Goal: Task Accomplishment & Management: Use online tool/utility

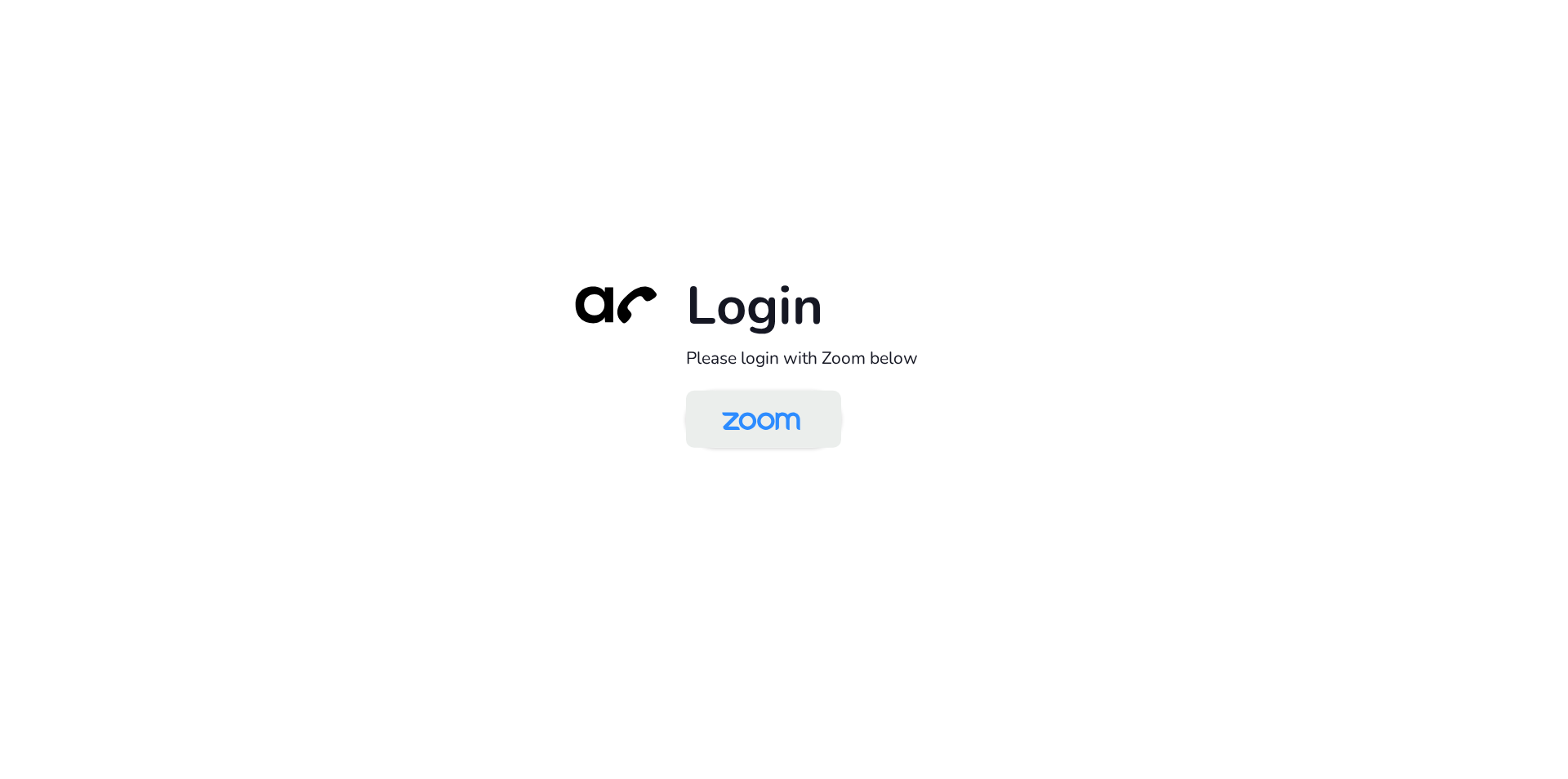
click at [775, 425] on img at bounding box center [761, 420] width 112 height 54
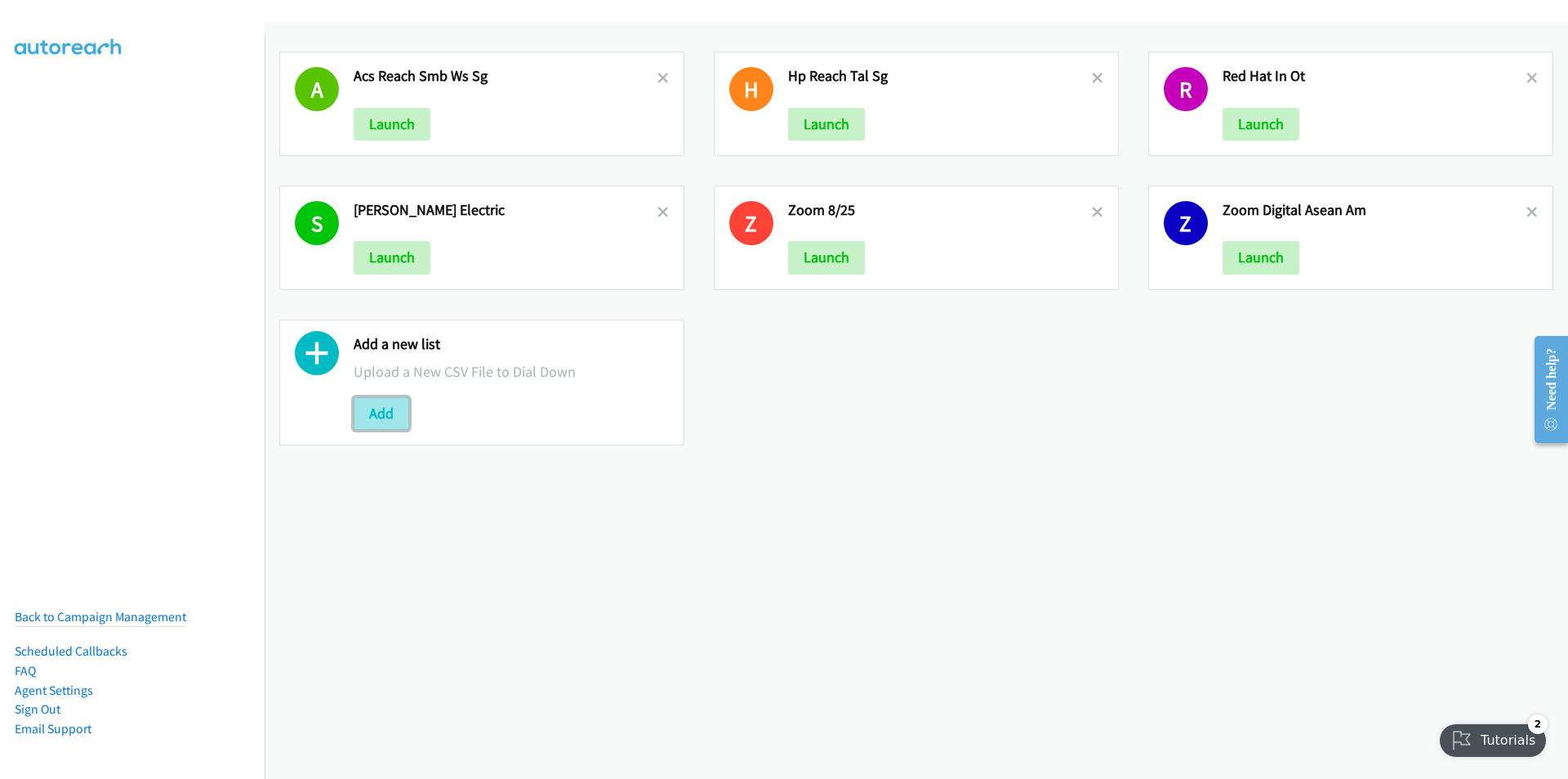
click at [381, 403] on button "Add" at bounding box center [381, 414] width 55 height 33
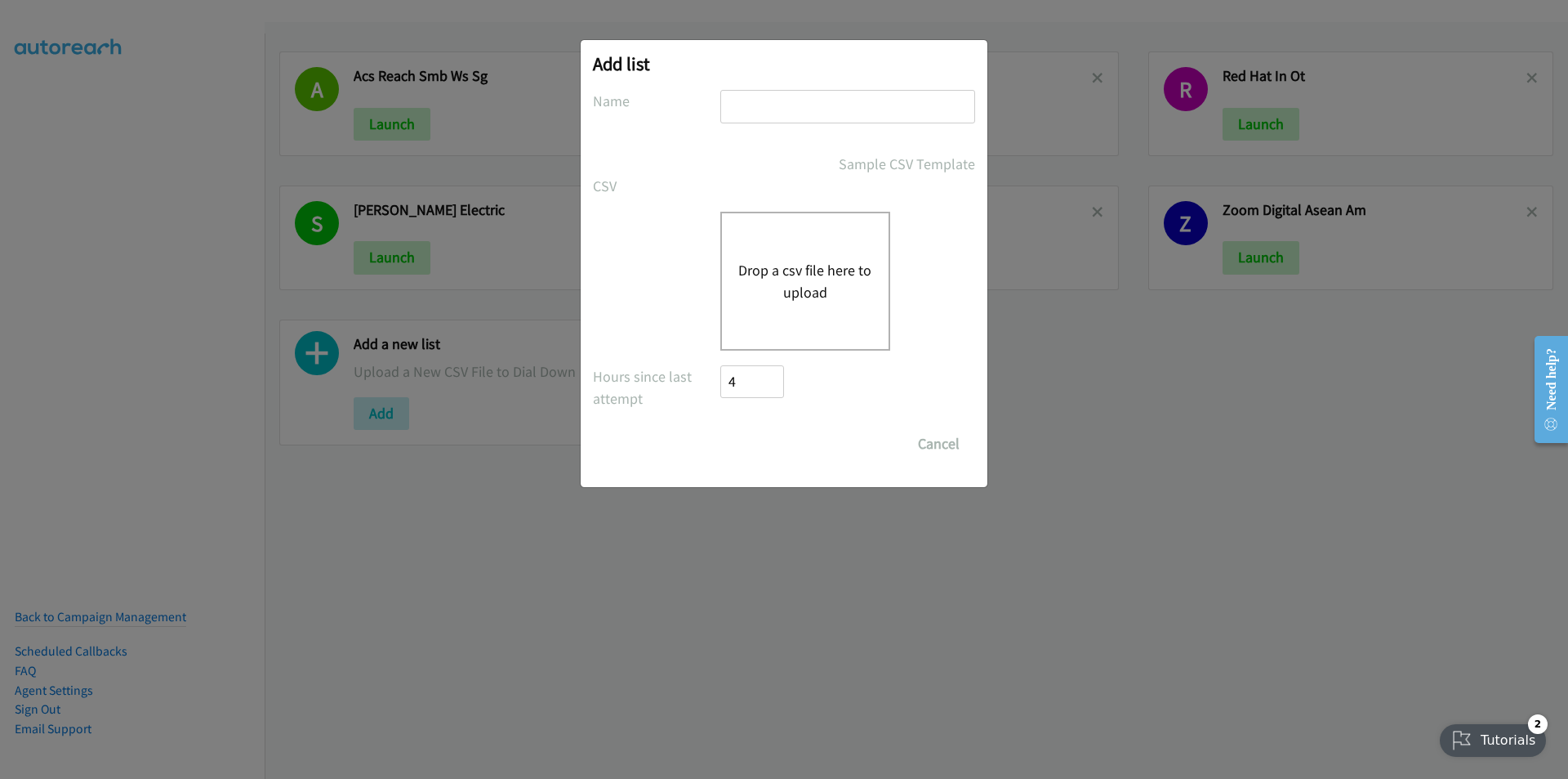
click at [656, 199] on form "No phone fields were returned for that Report or List View Please upload a csv …" at bounding box center [784, 275] width 382 height 370
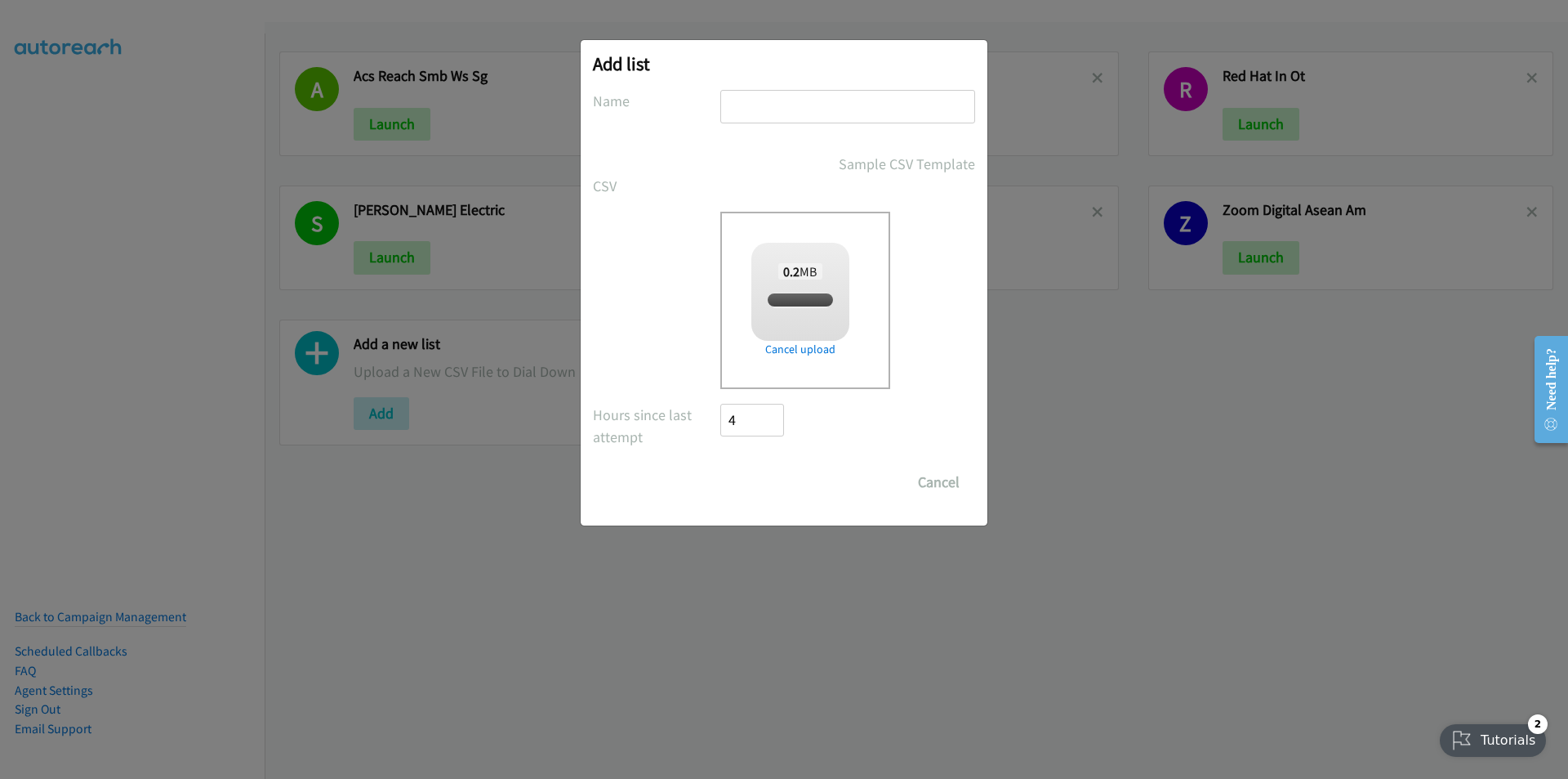
click at [796, 99] on input "text" at bounding box center [847, 106] width 255 height 34
checkbox input "true"
type input "IN"
click at [763, 480] on input "Save List" at bounding box center [763, 482] width 86 height 33
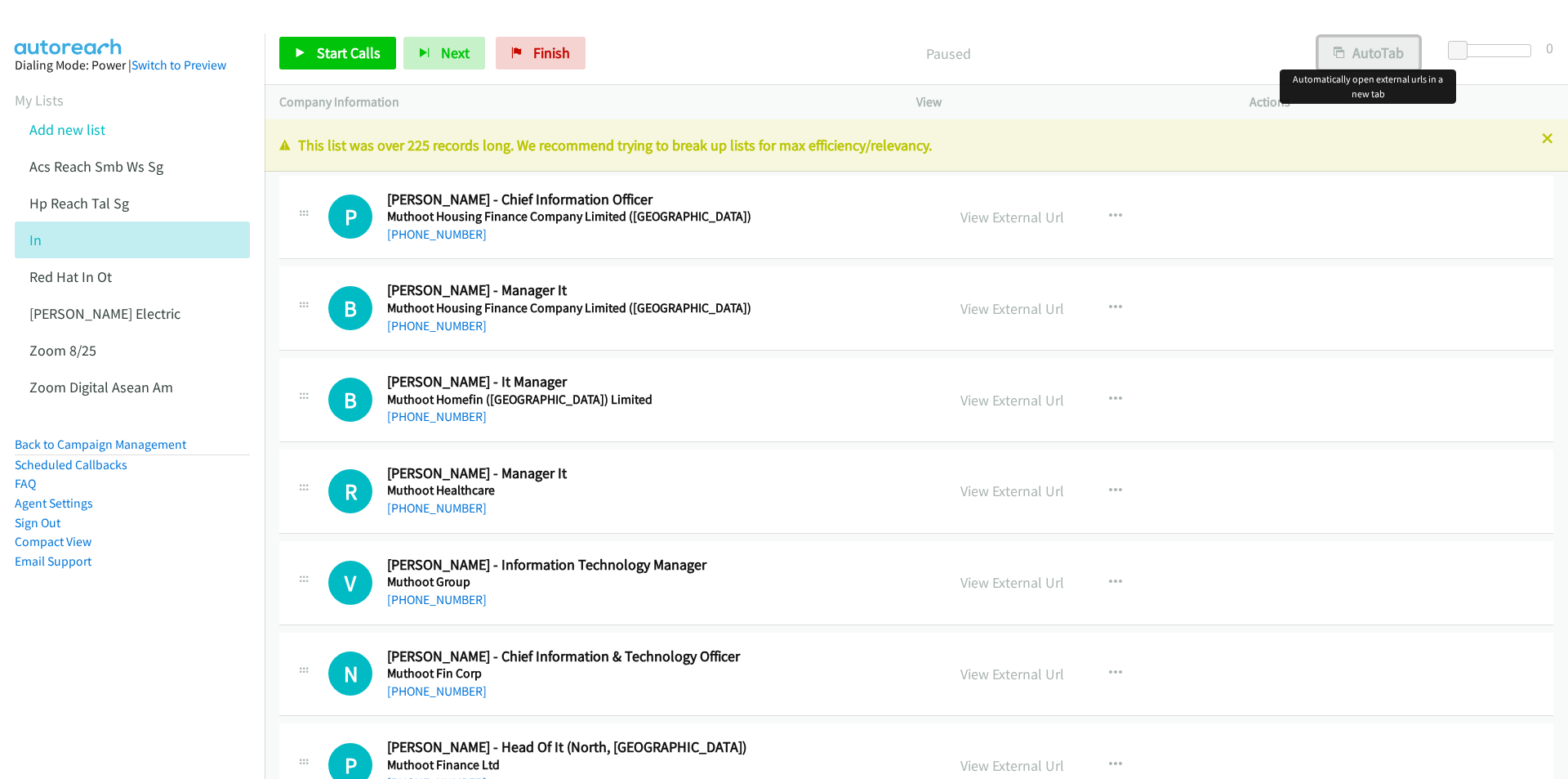
click at [1373, 40] on button "AutoTab" at bounding box center [1369, 54] width 102 height 33
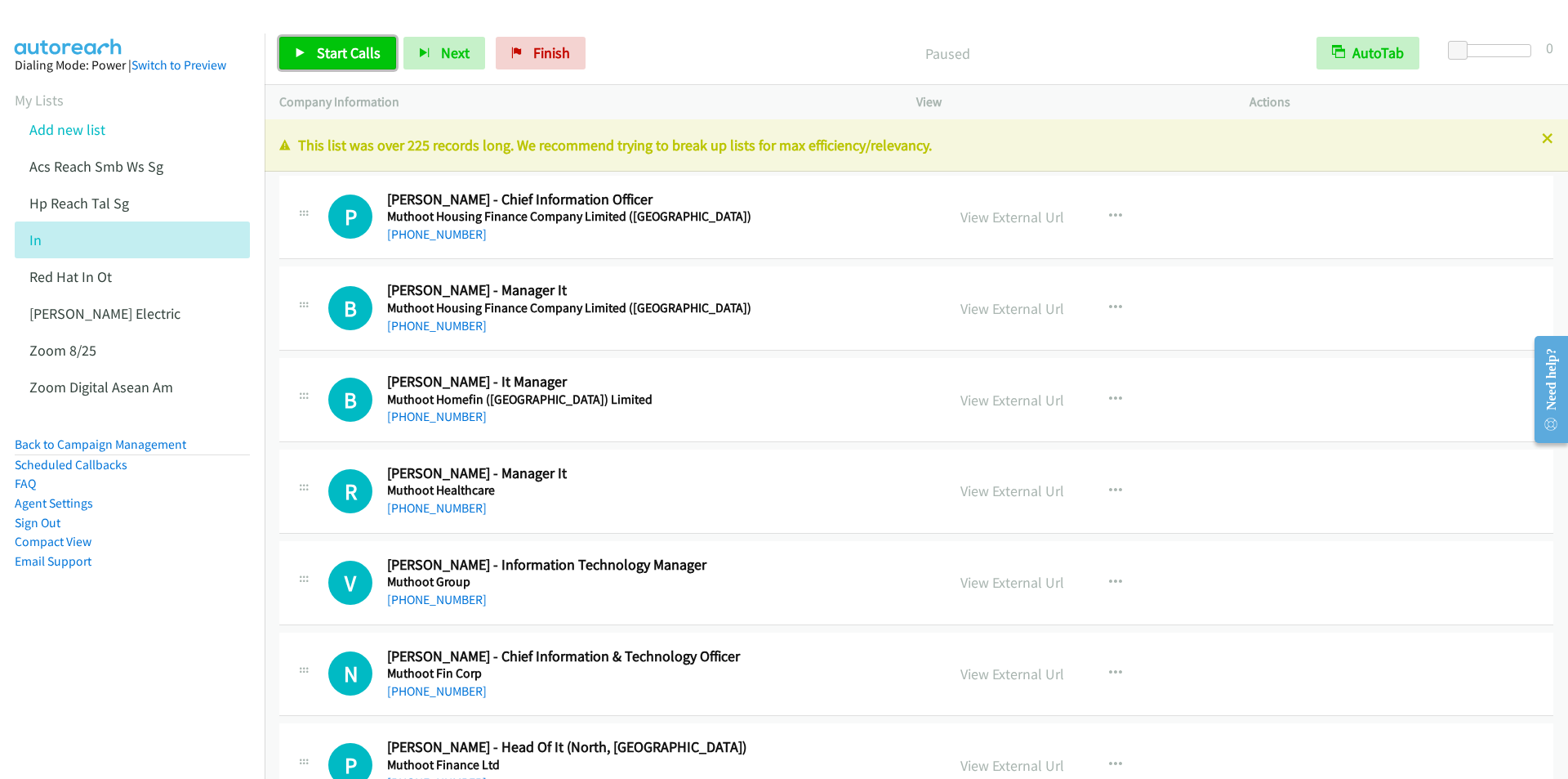
click at [350, 51] on span "Start Calls" at bounding box center [349, 53] width 63 height 19
click at [328, 59] on span "Pause" at bounding box center [335, 53] width 37 height 19
click at [321, 54] on span "Start Calls" at bounding box center [349, 53] width 63 height 19
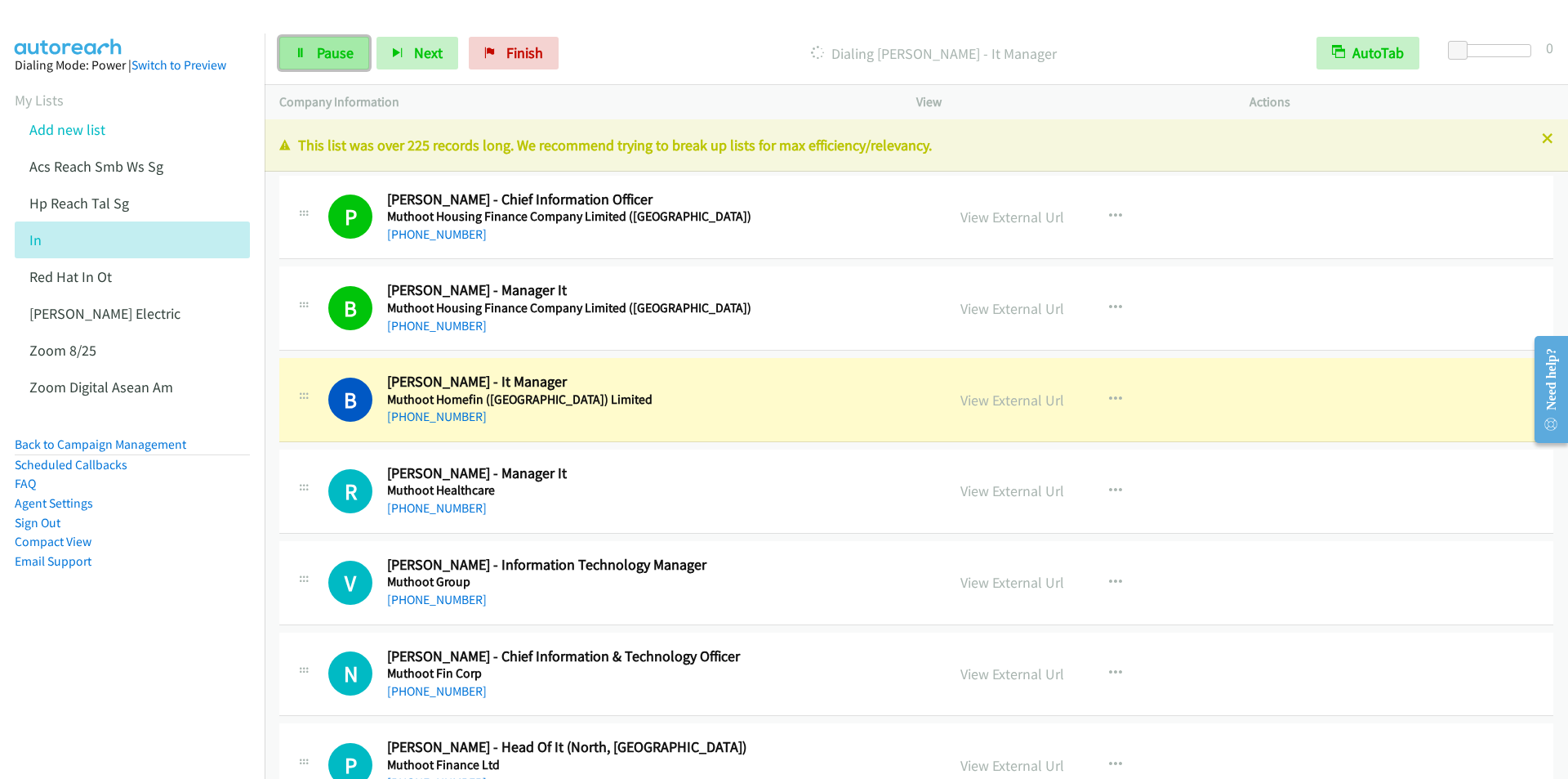
click at [314, 48] on link "Pause" at bounding box center [324, 54] width 90 height 33
click at [343, 47] on span "Start Calls" at bounding box center [349, 53] width 63 height 19
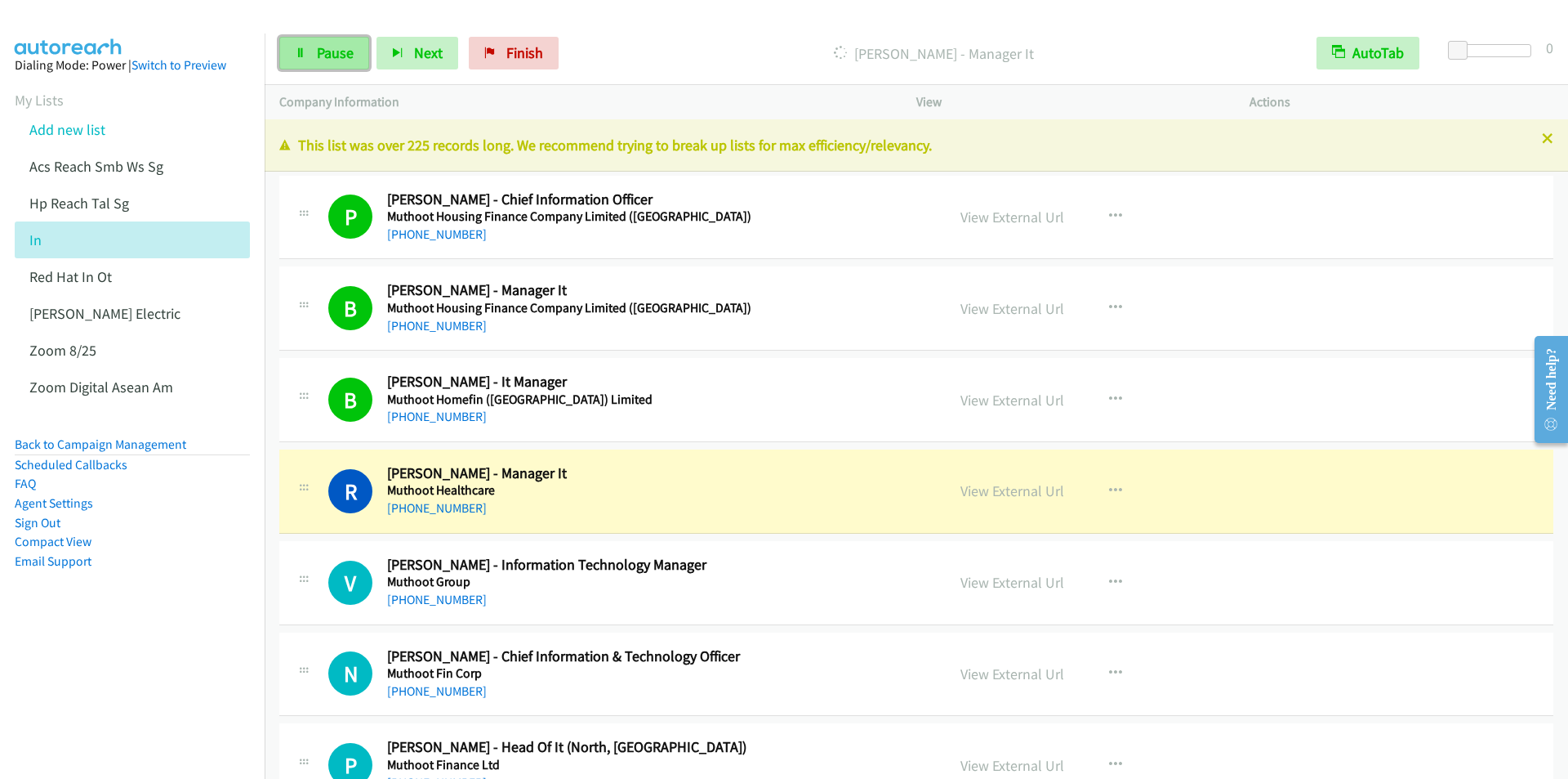
click at [319, 54] on span "Pause" at bounding box center [335, 53] width 37 height 19
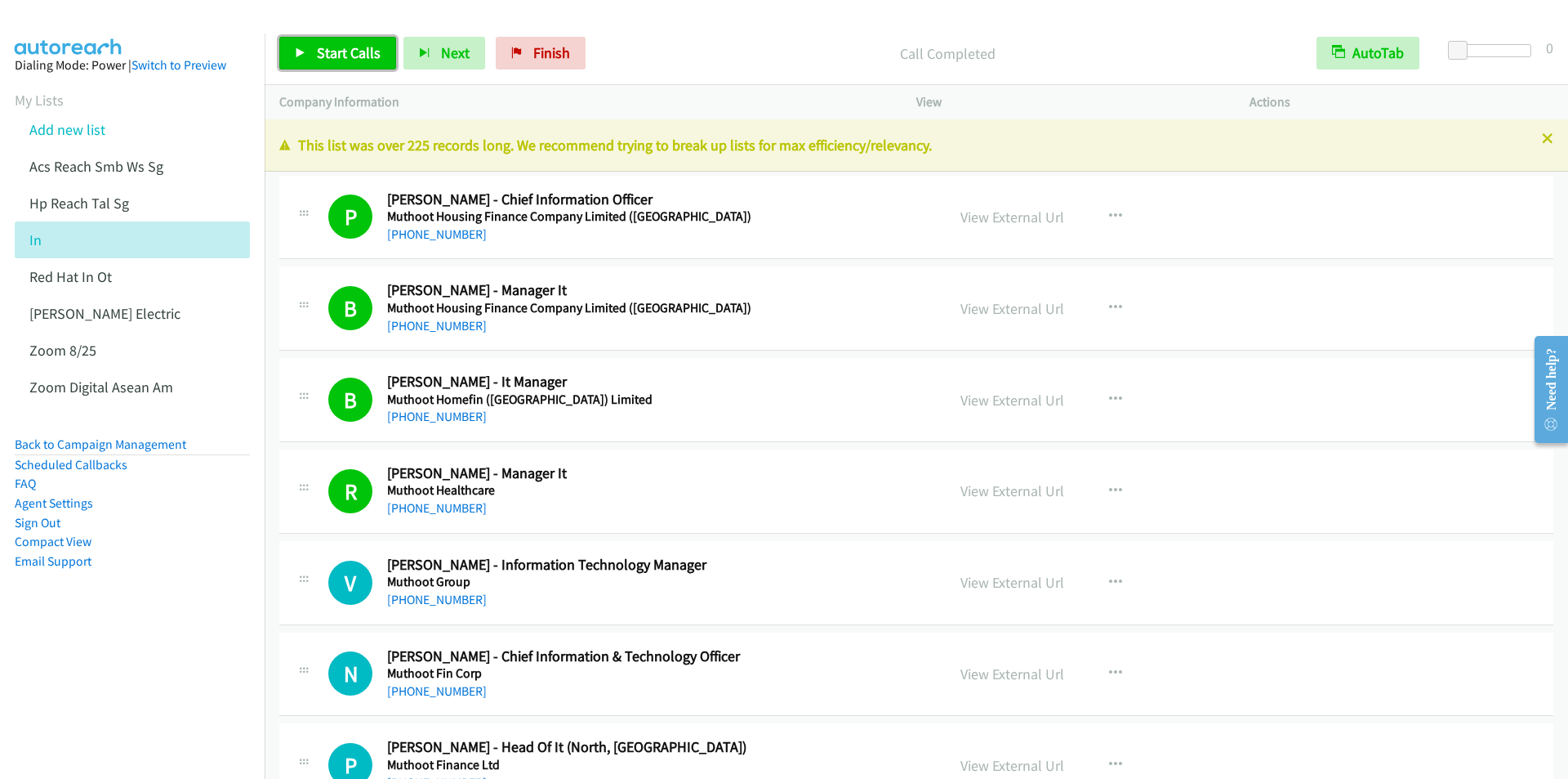
click at [343, 50] on span "Start Calls" at bounding box center [349, 53] width 63 height 19
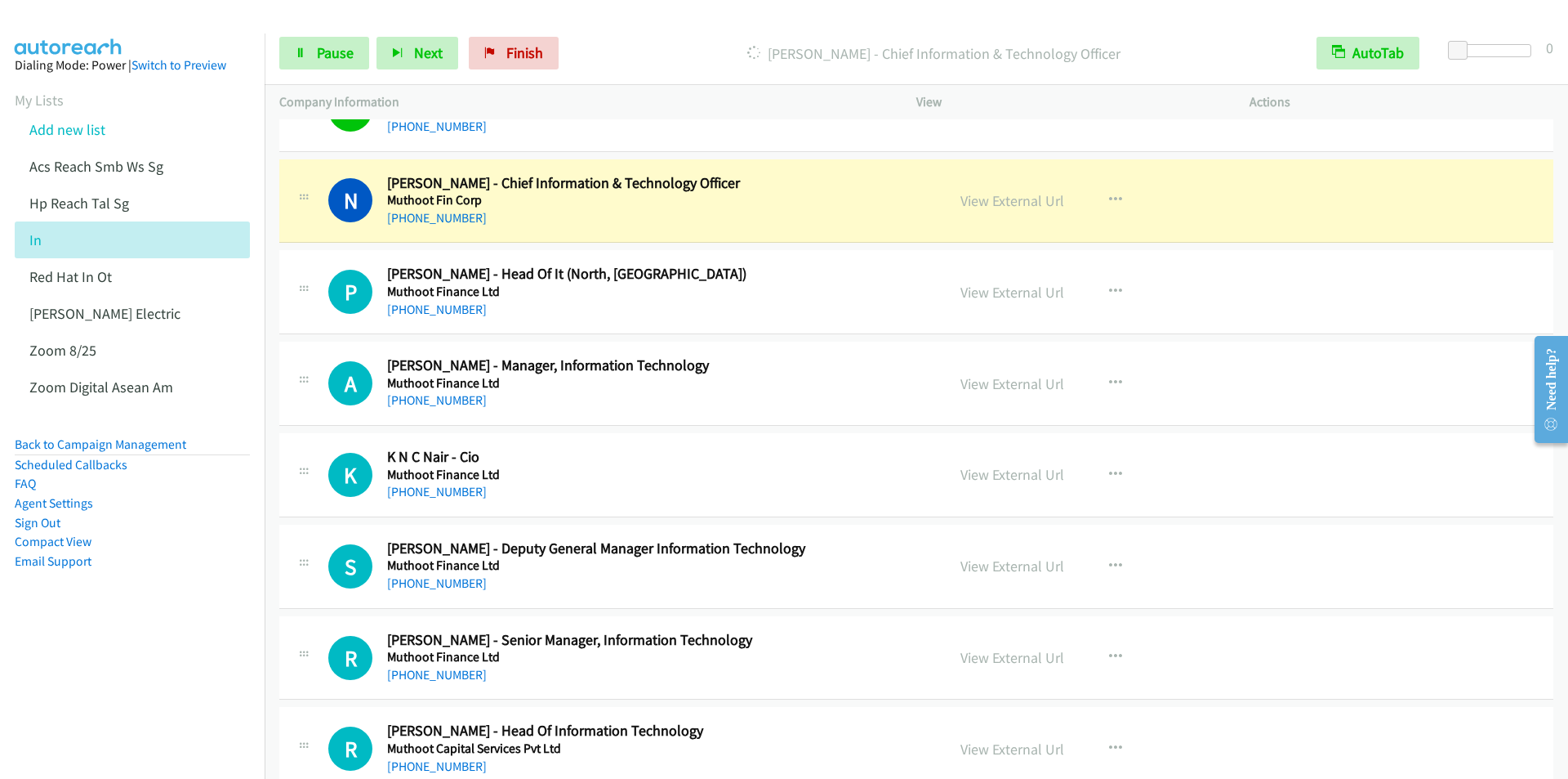
scroll to position [491, 0]
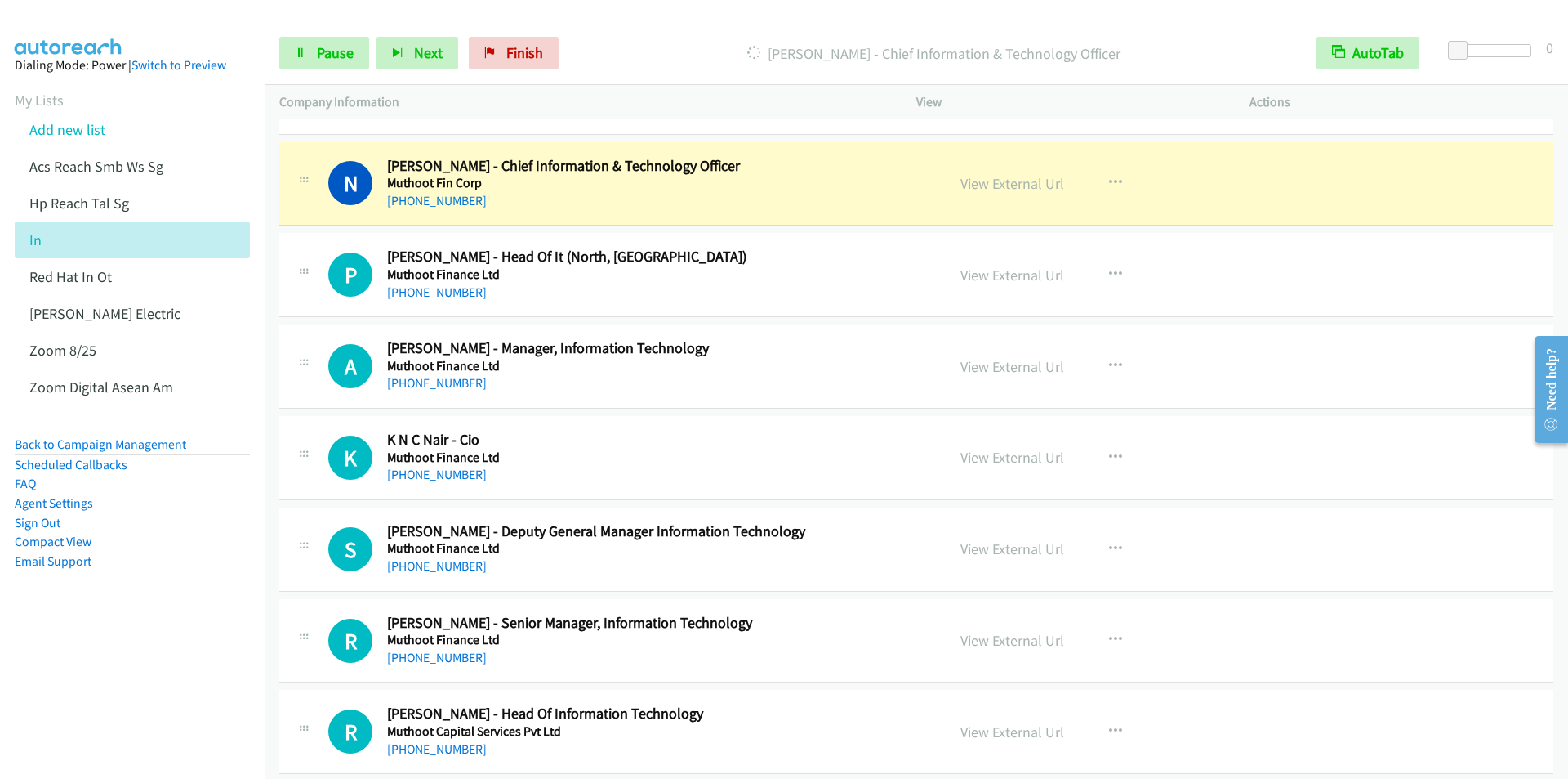
click at [634, 45] on p "[PERSON_NAME] - Chief Information & Technology Officer" at bounding box center [934, 54] width 706 height 22
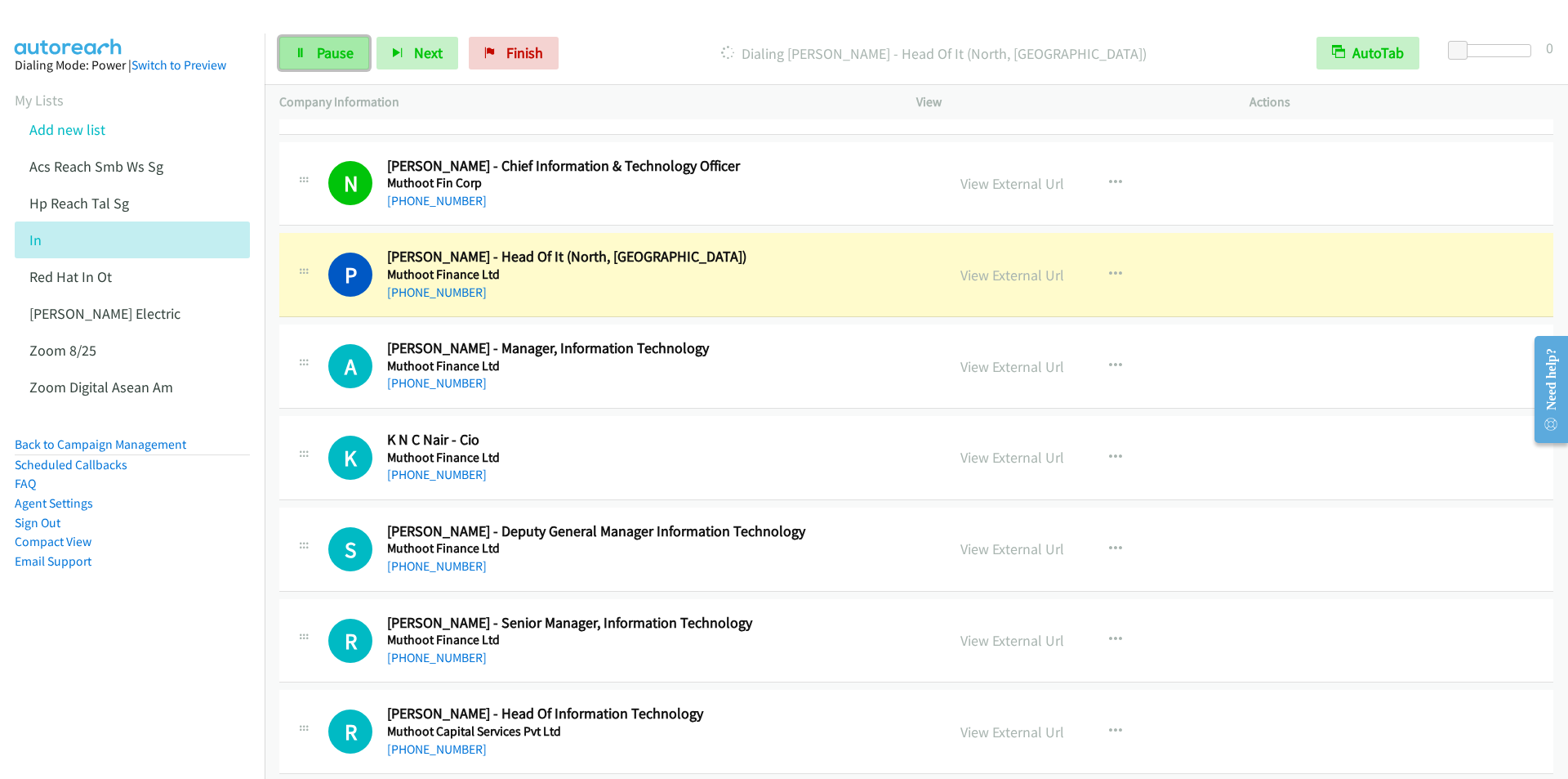
click at [334, 59] on span "Pause" at bounding box center [335, 53] width 37 height 19
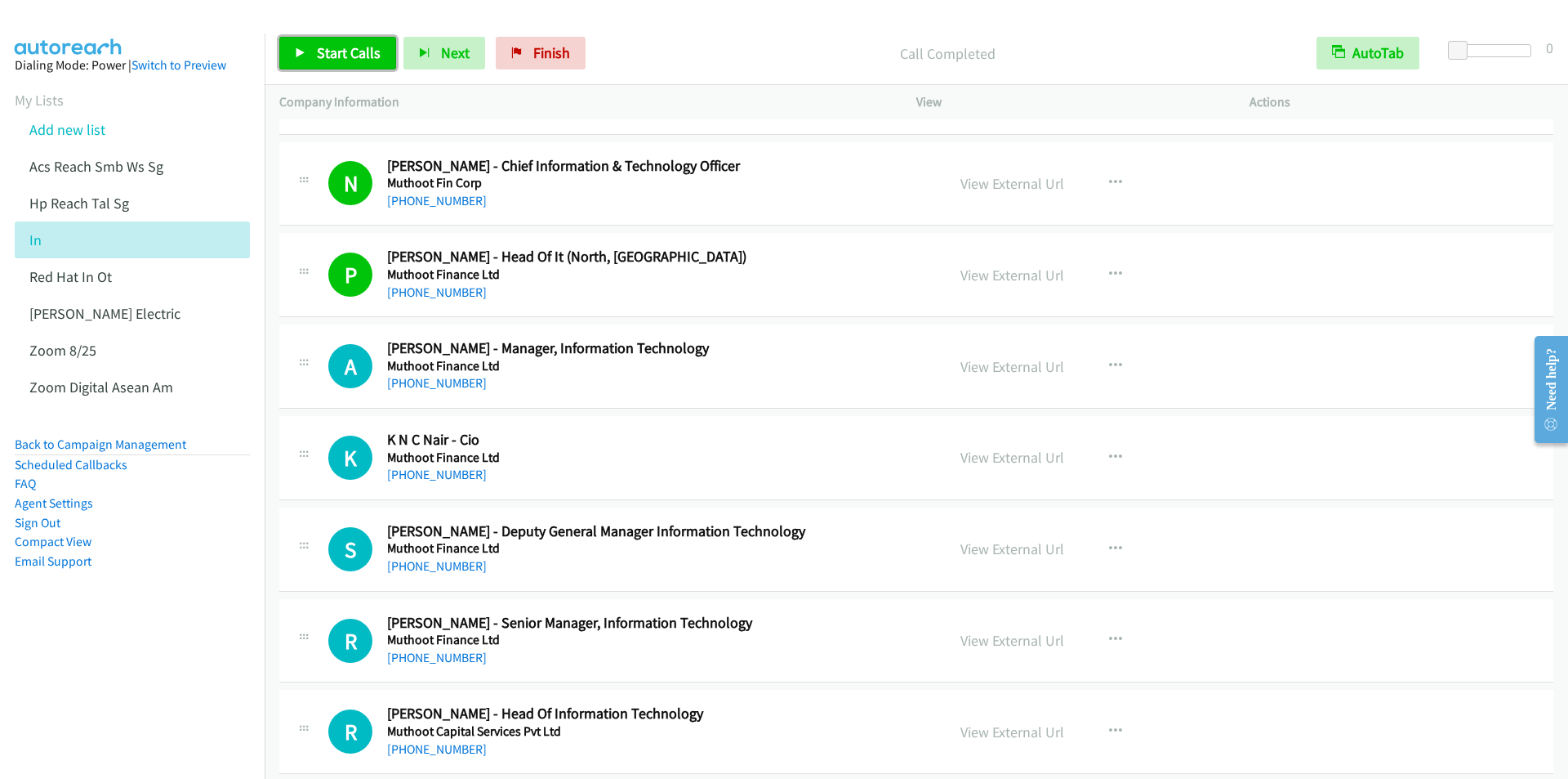
click at [353, 55] on span "Start Calls" at bounding box center [349, 53] width 63 height 19
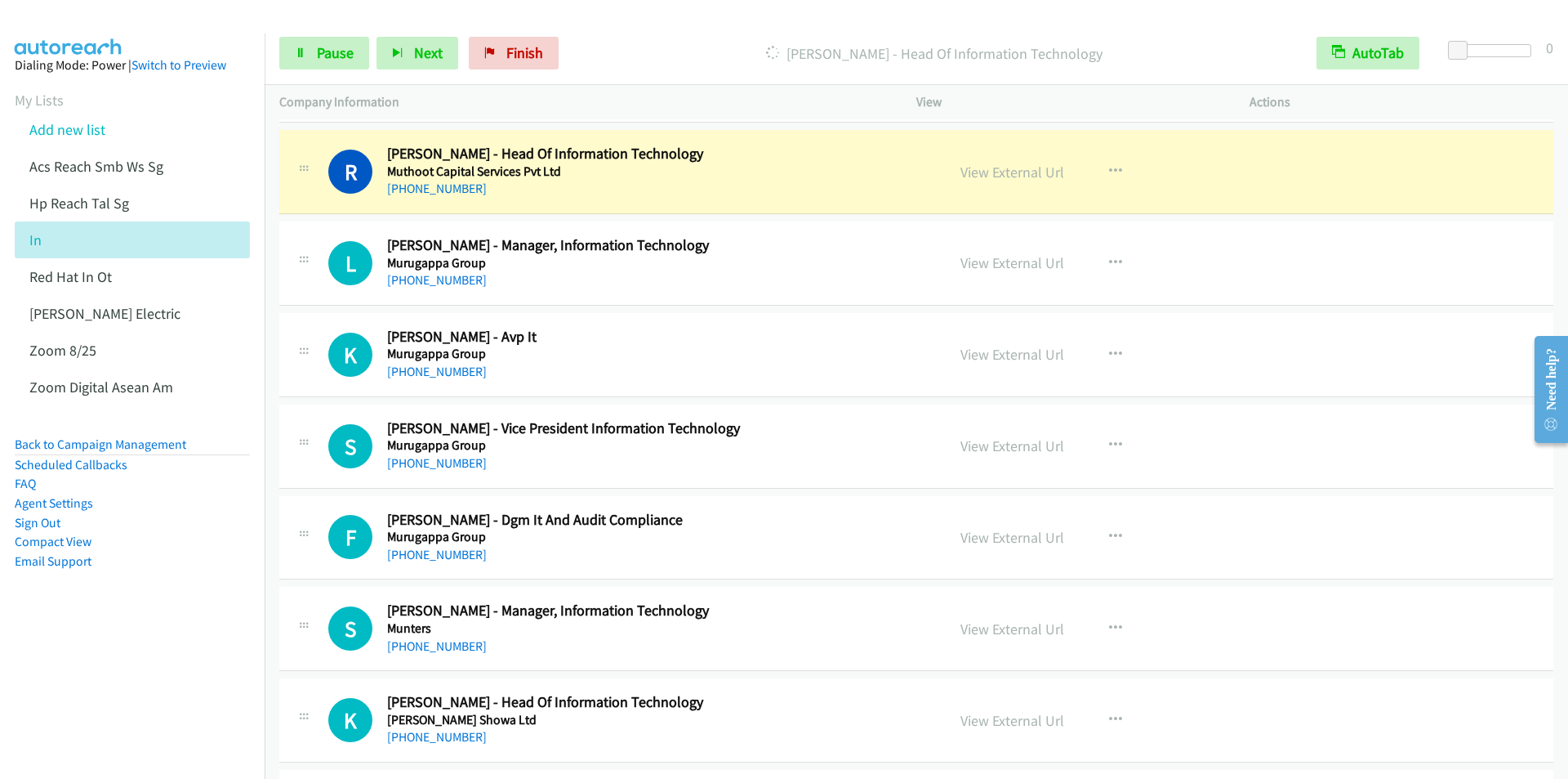
scroll to position [1144, 0]
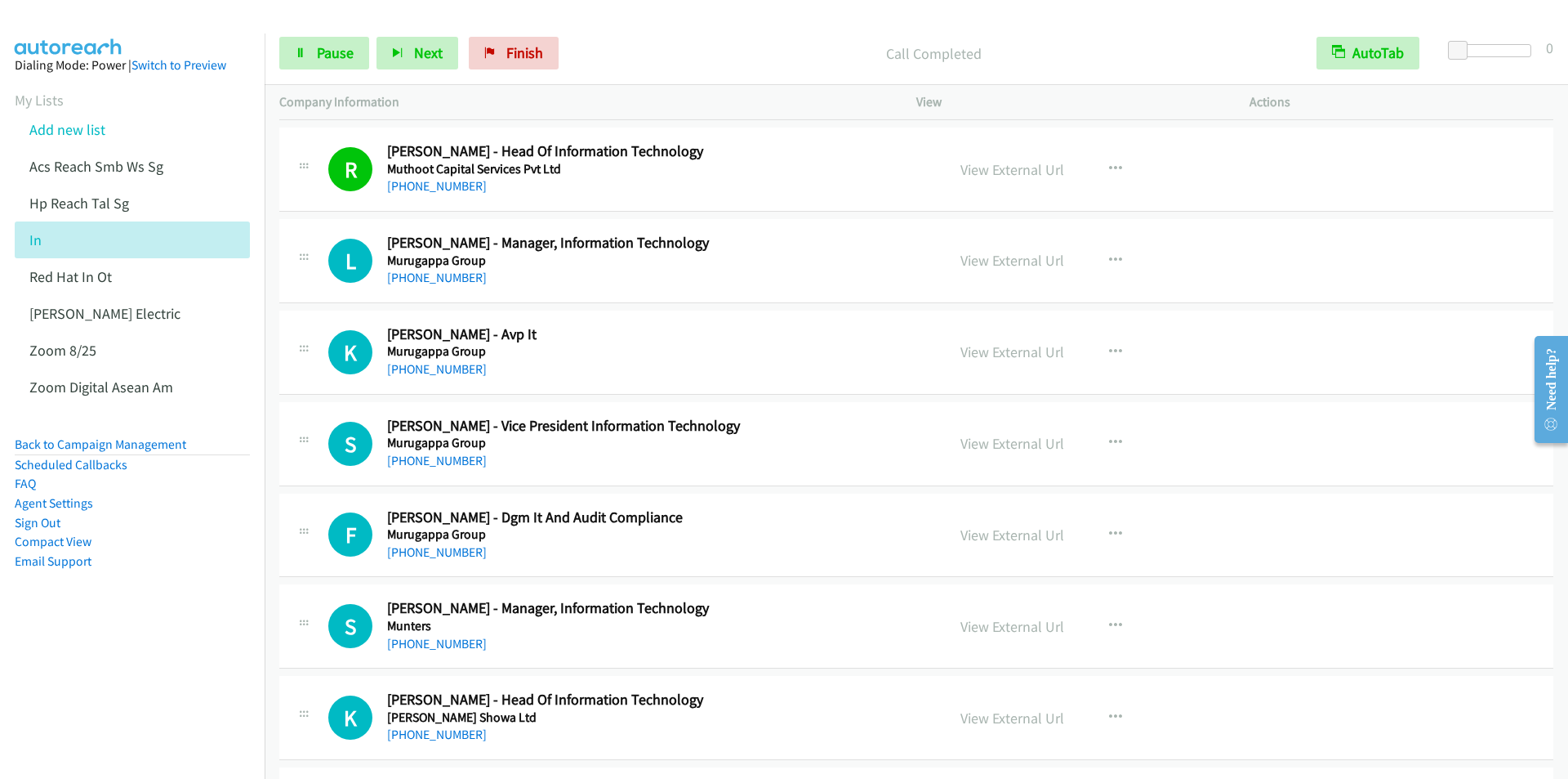
click at [598, 39] on div "Call Completed" at bounding box center [934, 54] width 736 height 33
click at [329, 62] on span "Pause" at bounding box center [335, 53] width 37 height 19
click at [329, 57] on span "Start Calls" at bounding box center [349, 53] width 63 height 19
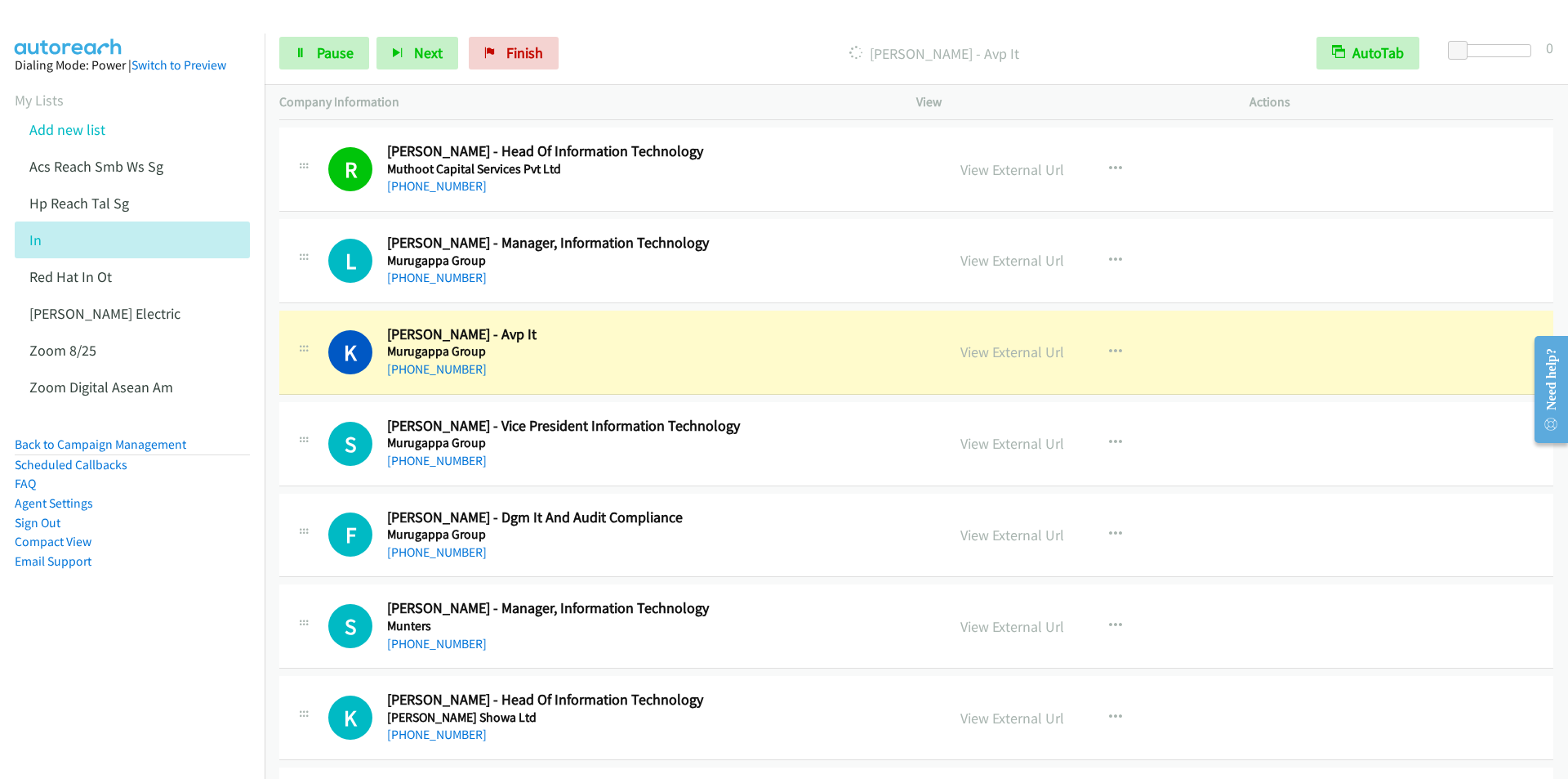
click at [690, 37] on div "[PERSON_NAME] - Avp It" at bounding box center [934, 54] width 736 height 33
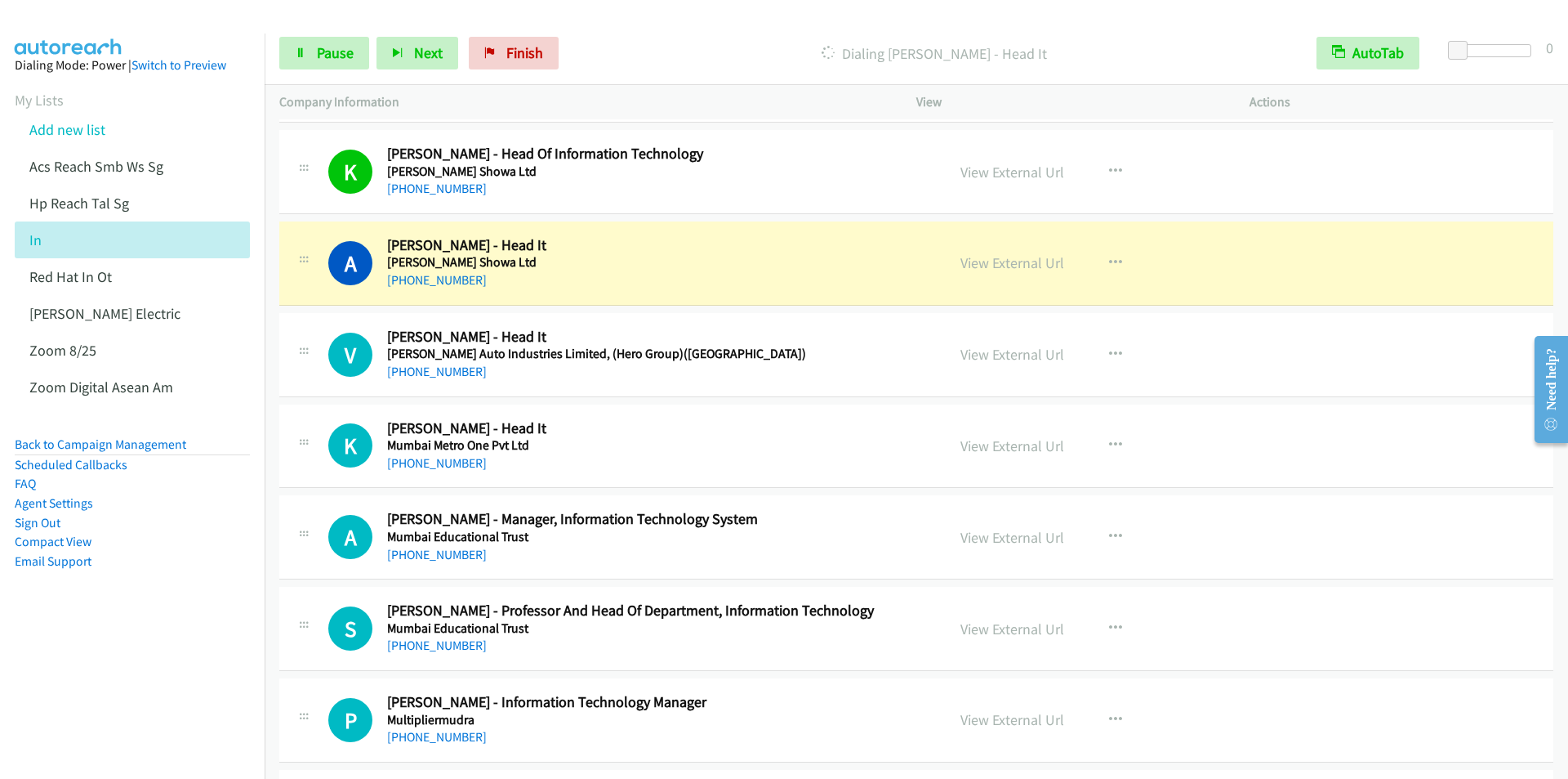
scroll to position [1716, 0]
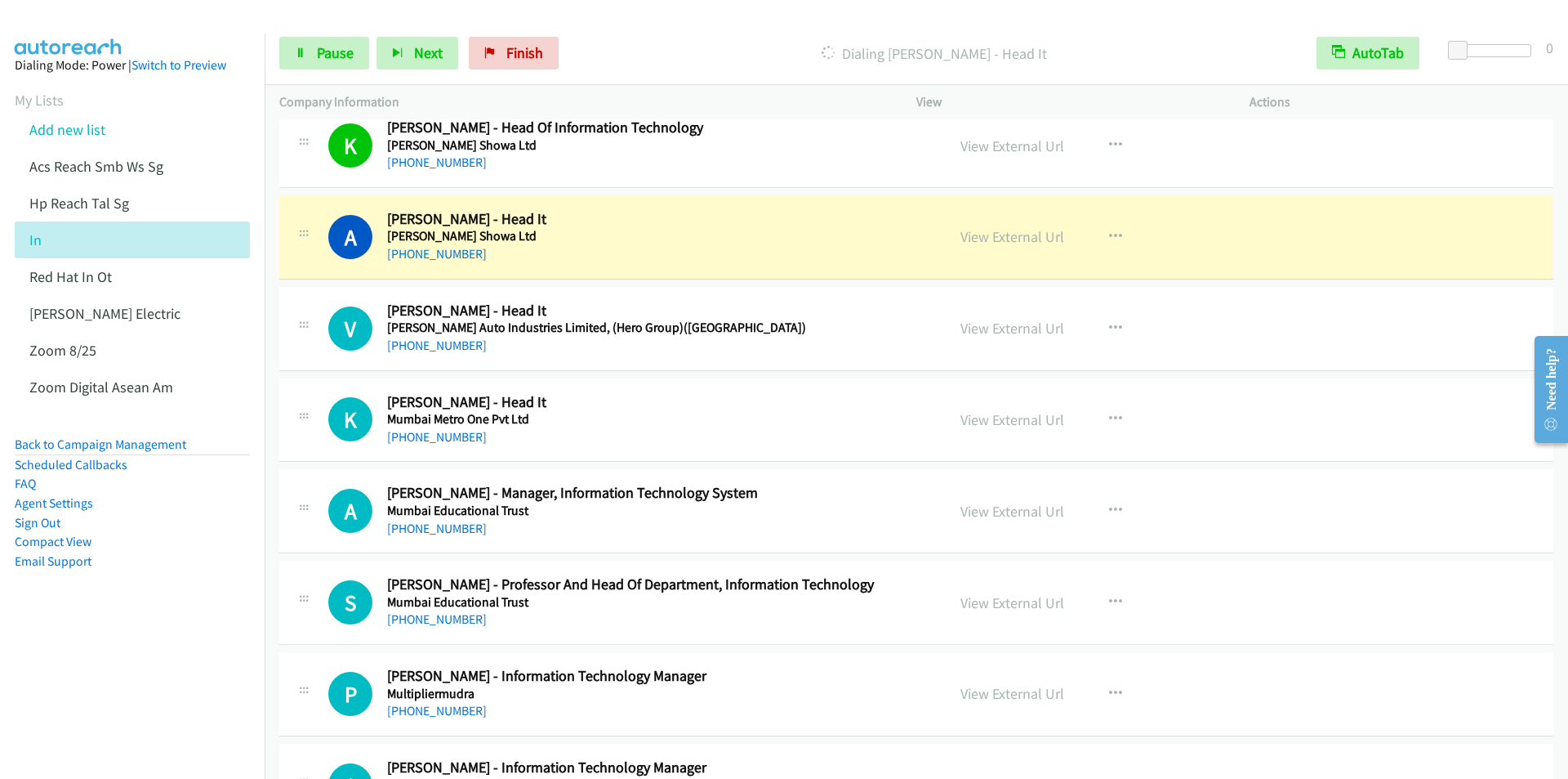
click at [692, 35] on div "Start Calls Pause Next Finish Dialing [PERSON_NAME] - Head It AutoTab AutoTab 0" at bounding box center [916, 53] width 1303 height 63
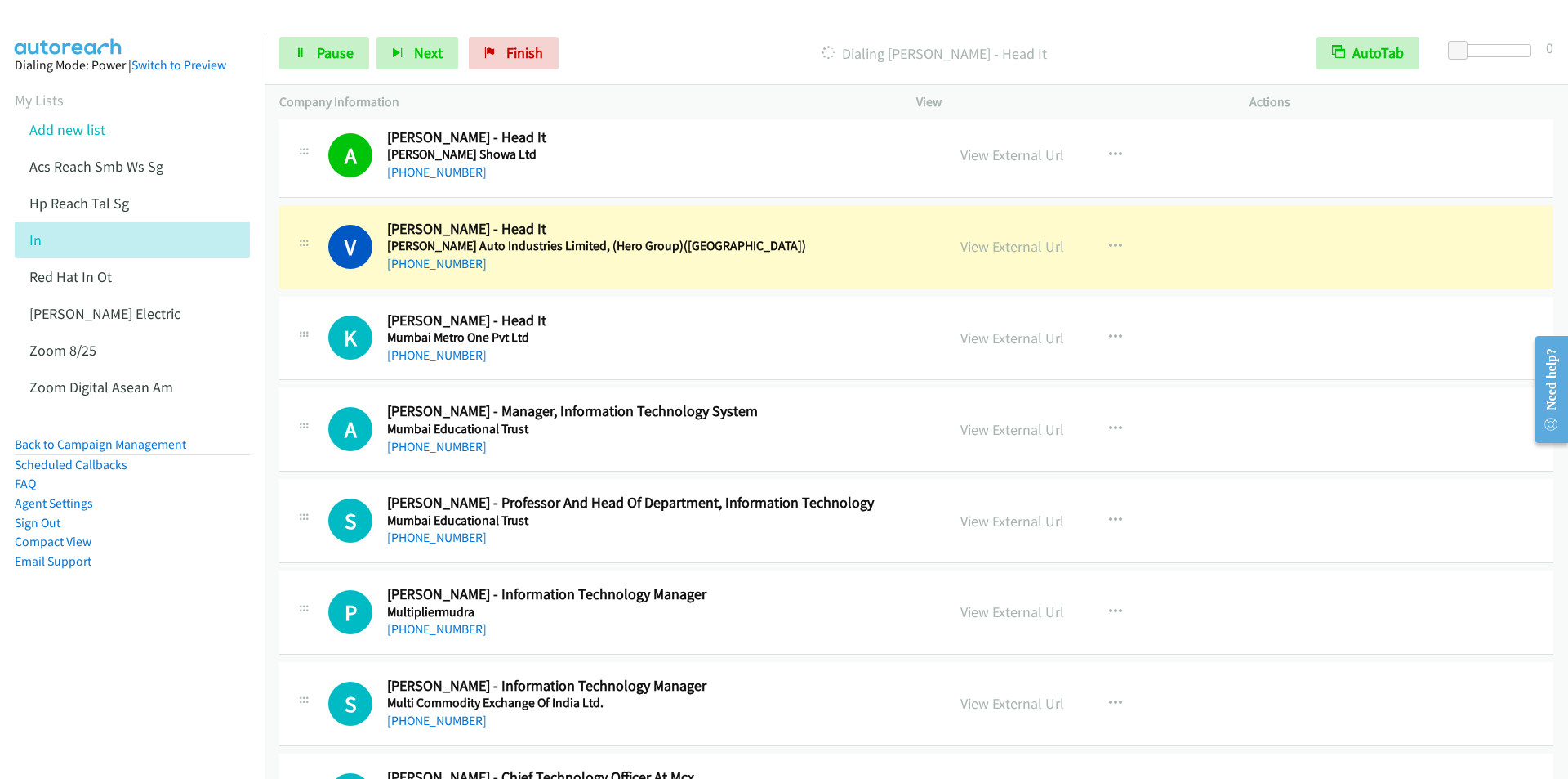
scroll to position [1879, 0]
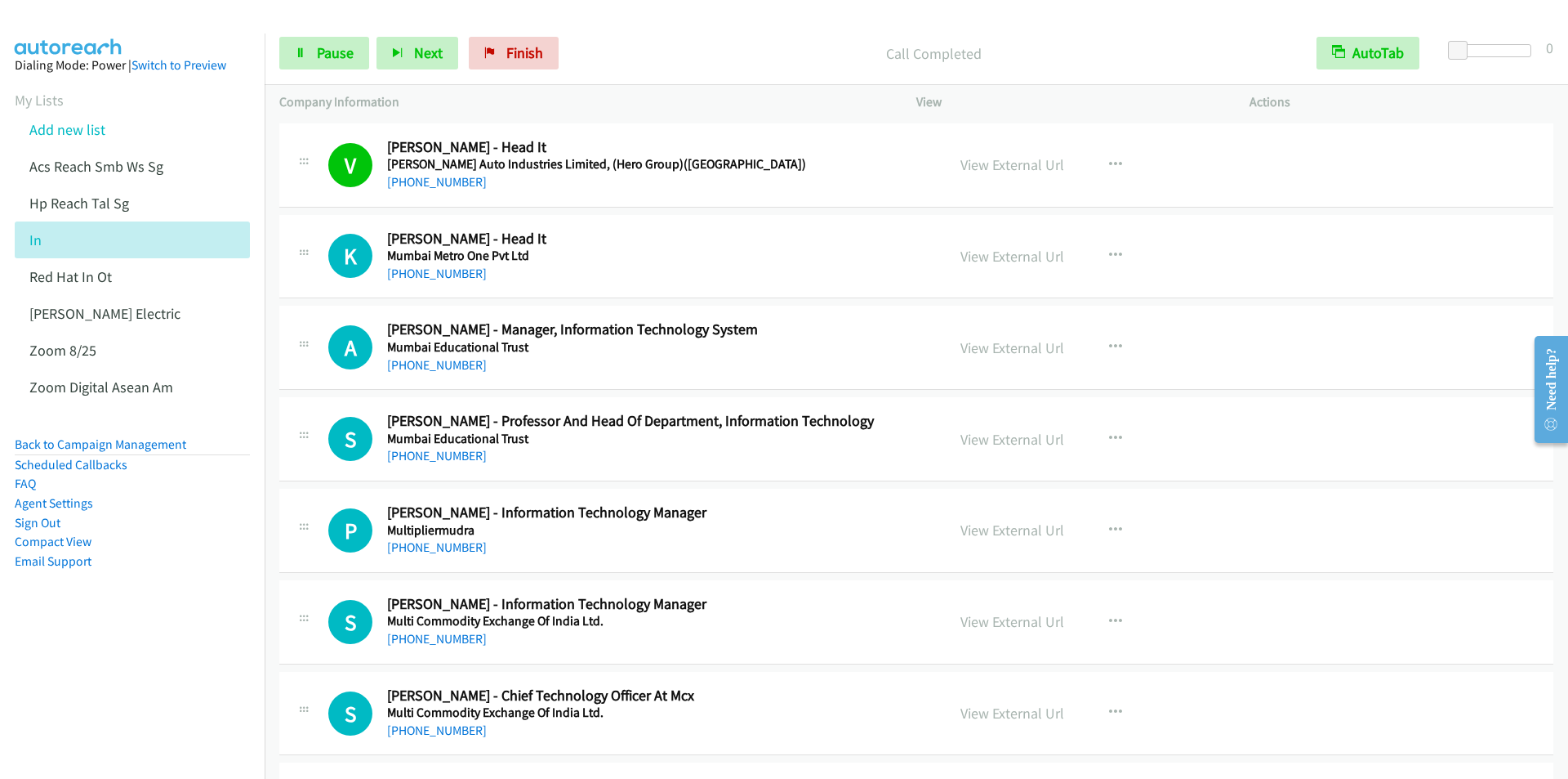
click at [651, 38] on div "Call Completed" at bounding box center [934, 54] width 736 height 33
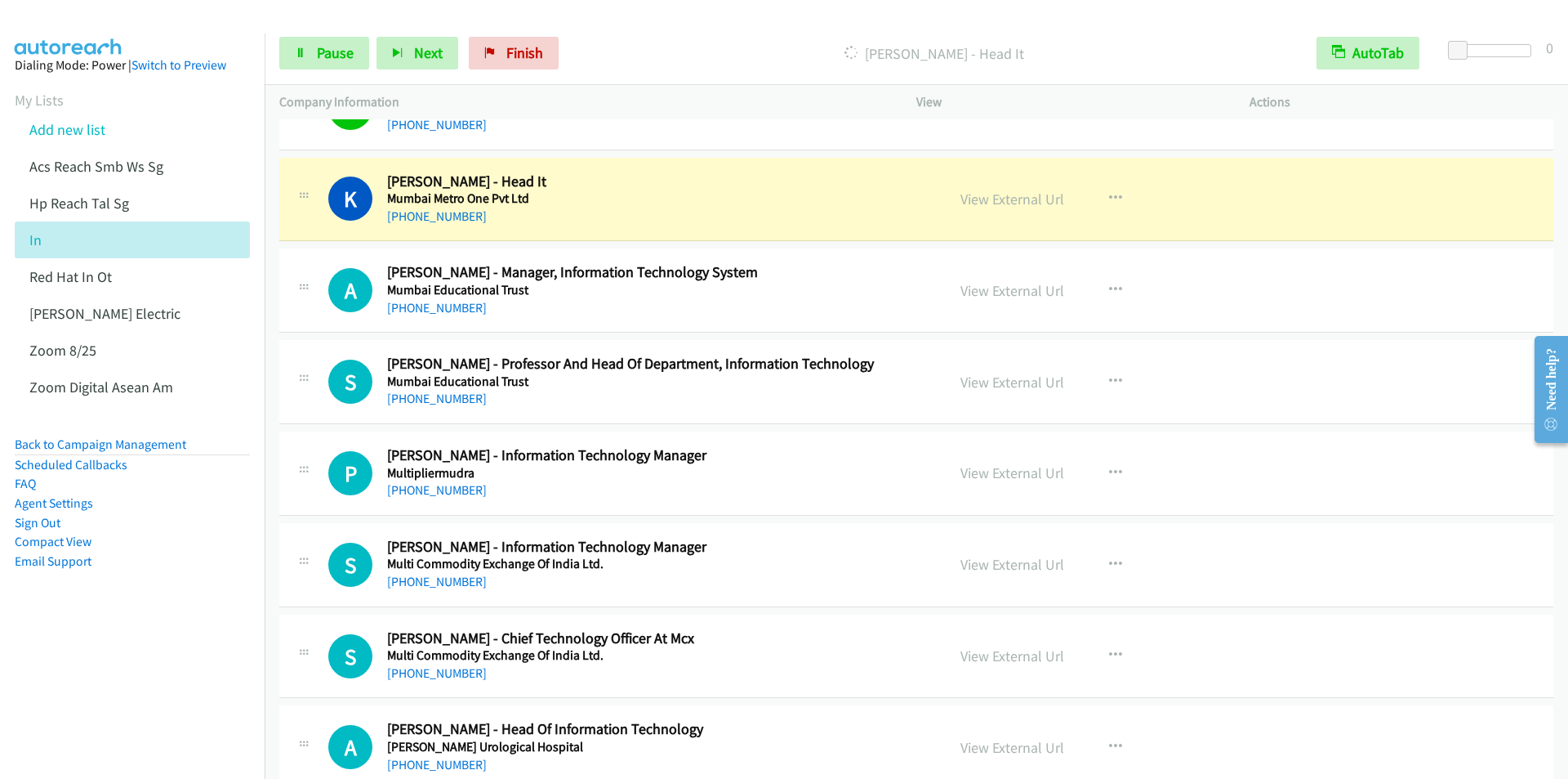
scroll to position [1961, 0]
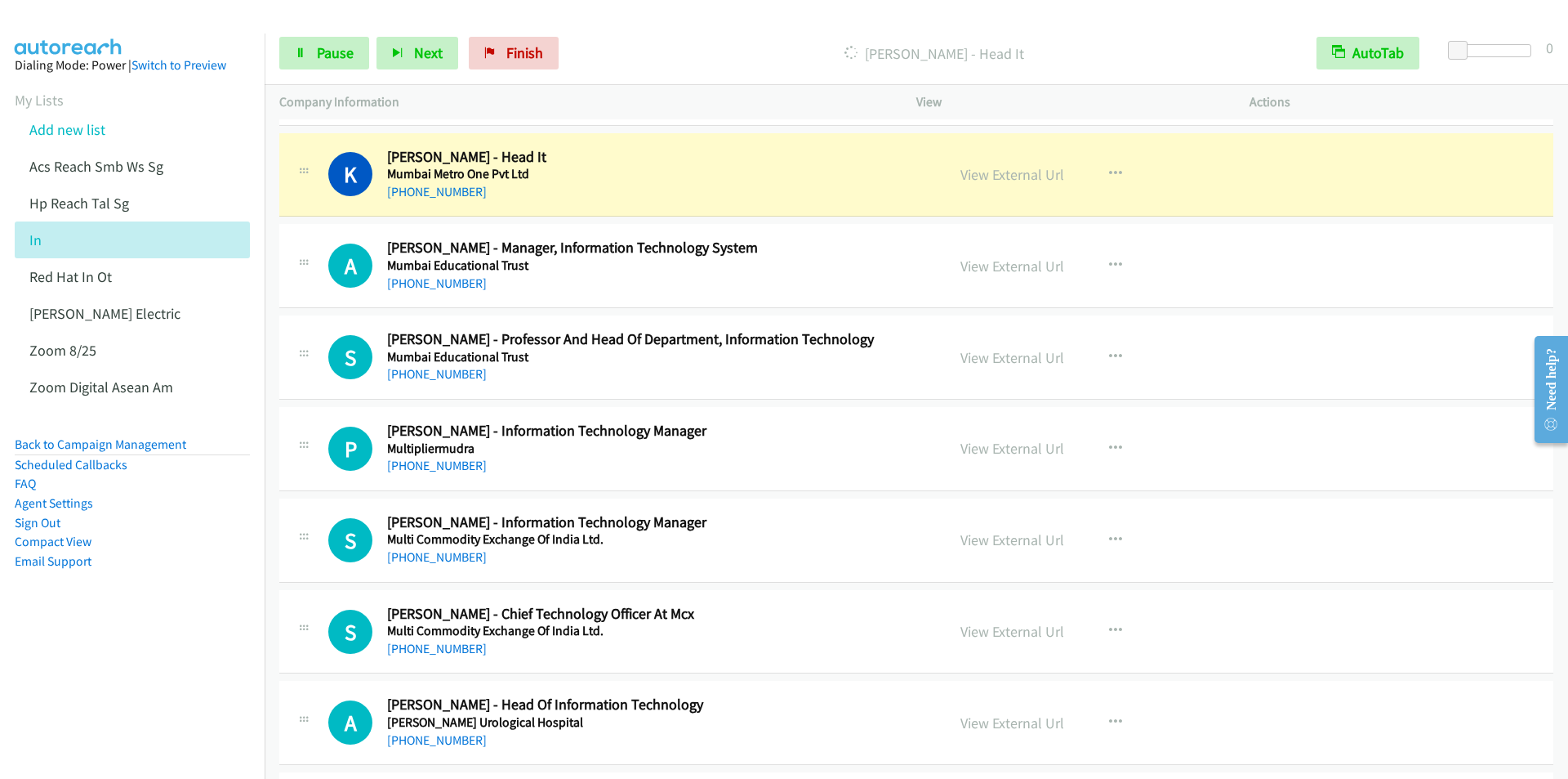
click at [655, 38] on div "[PERSON_NAME] - Head It" at bounding box center [934, 54] width 736 height 33
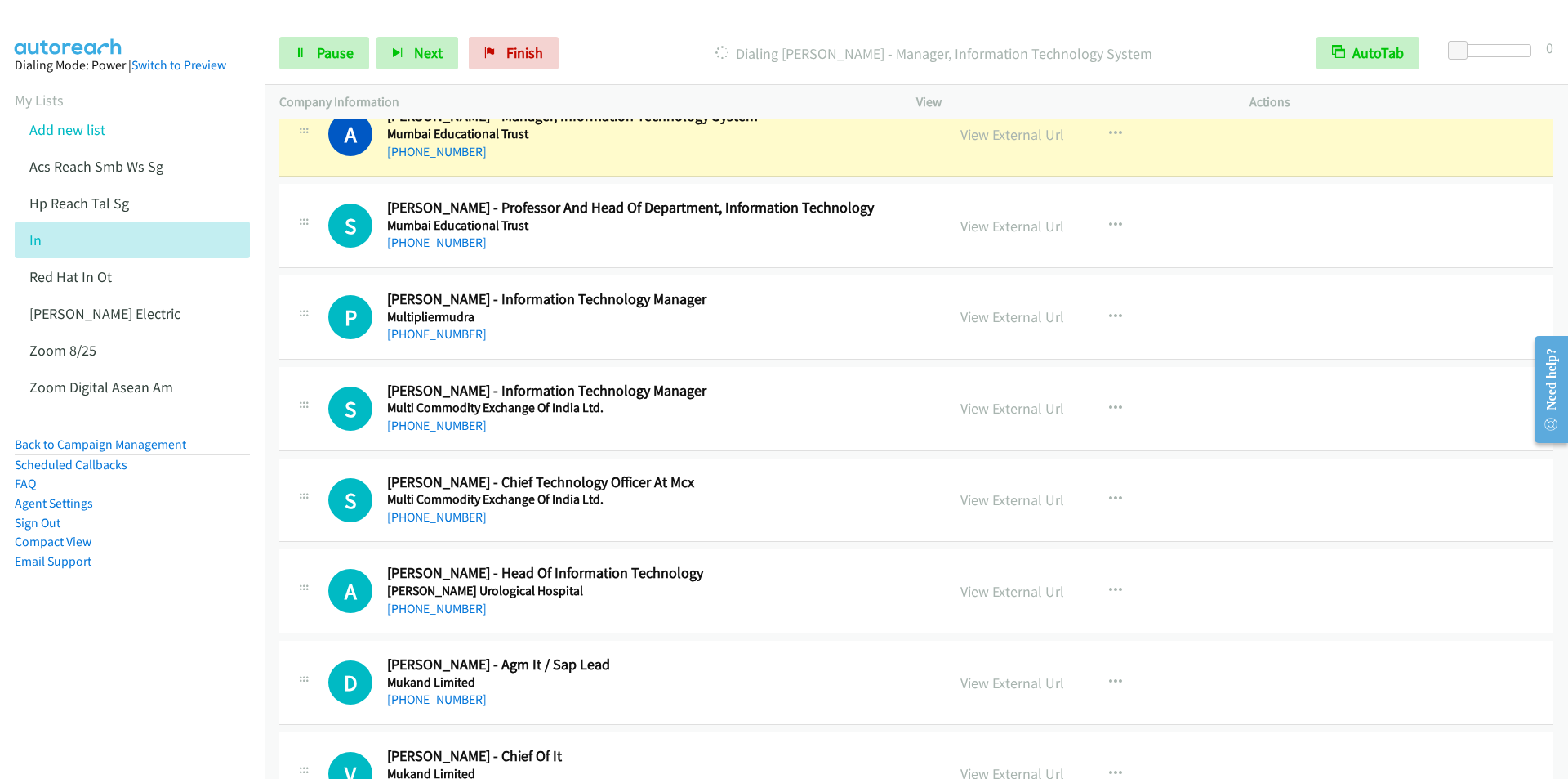
scroll to position [2043, 0]
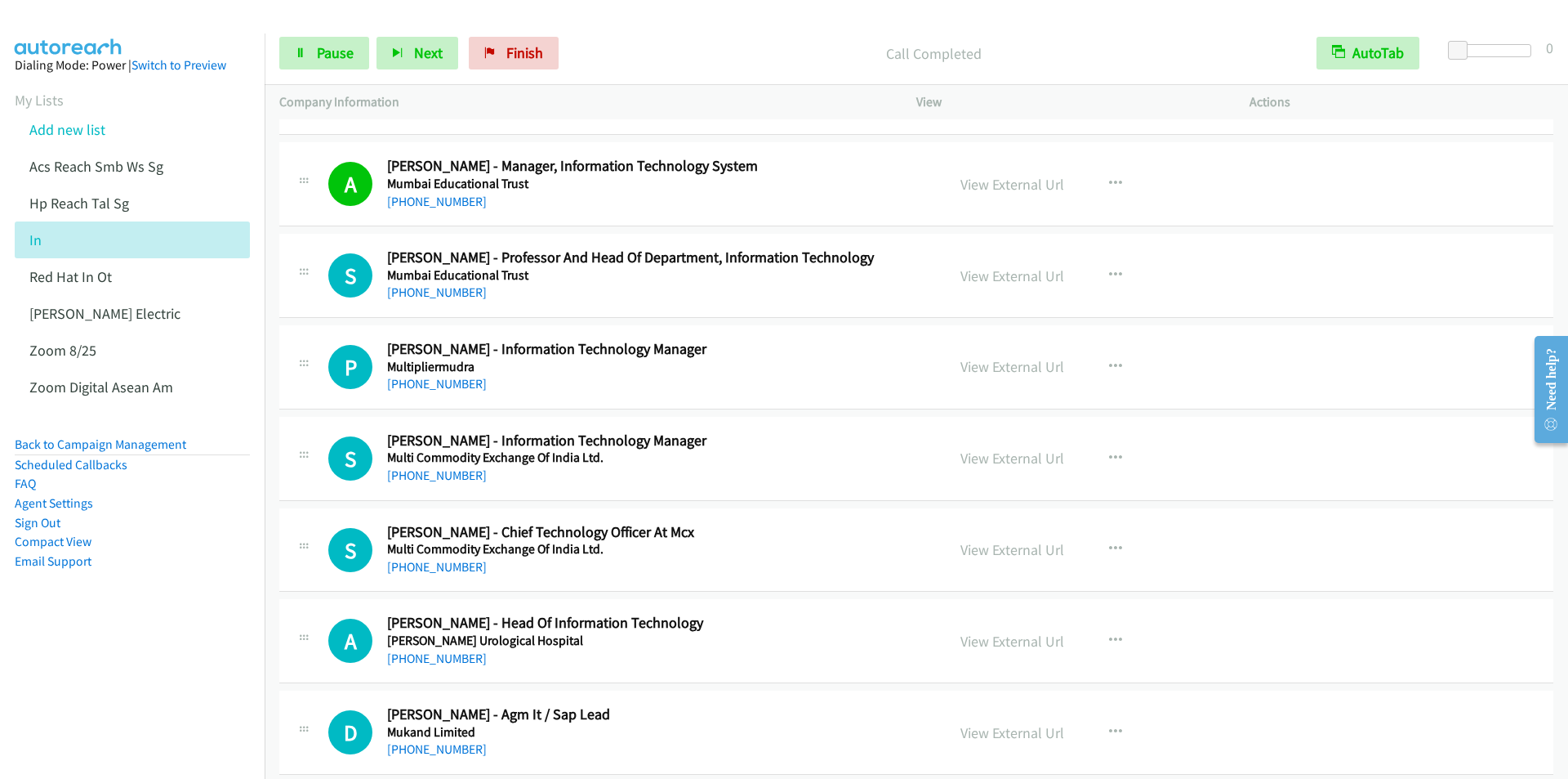
click at [707, 56] on p "Call Completed" at bounding box center [934, 54] width 706 height 22
click at [317, 54] on span "Pause" at bounding box center [335, 53] width 37 height 19
